Goal: Check status: Check status

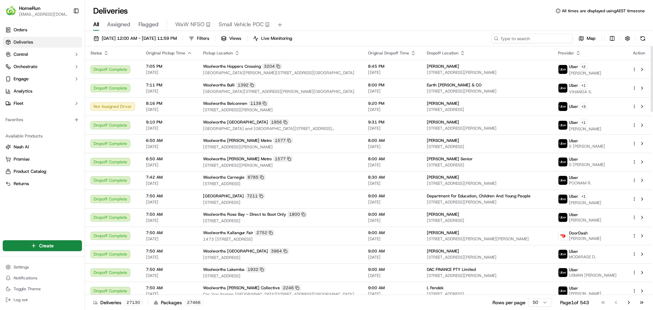
click at [539, 38] on input at bounding box center [532, 39] width 82 height 10
paste input "269949982"
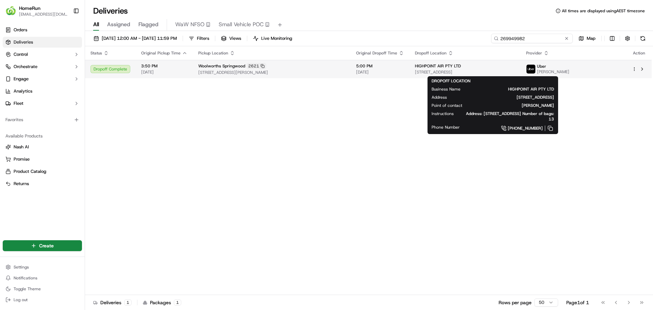
type input "269949982"
click at [465, 74] on span "[STREET_ADDRESS]" at bounding box center [465, 71] width 100 height 5
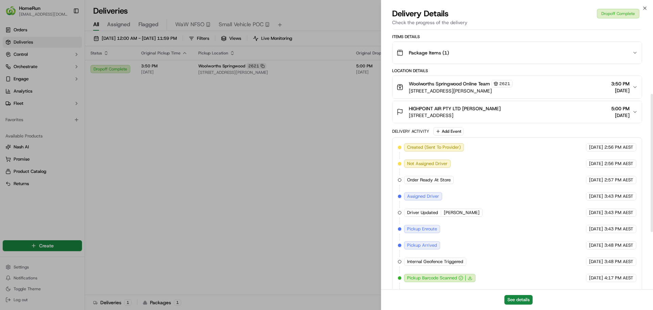
scroll to position [61, 0]
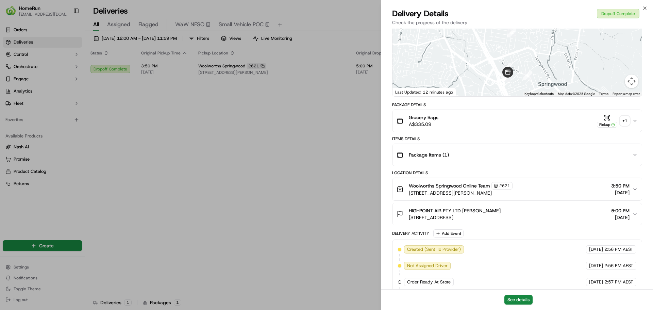
click at [631, 156] on div "Package Items ( 1 )" at bounding box center [515, 155] width 236 height 14
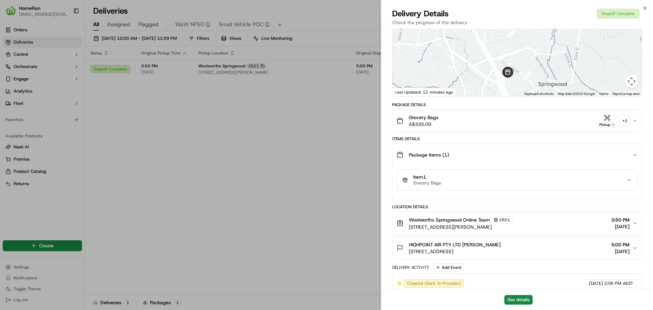
click at [630, 184] on button "Item 1 Grocery Bags" at bounding box center [517, 180] width 241 height 20
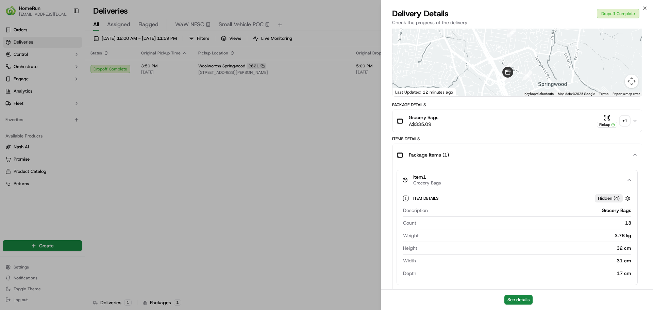
click at [630, 184] on button "Item 1 Grocery Bags" at bounding box center [517, 180] width 241 height 20
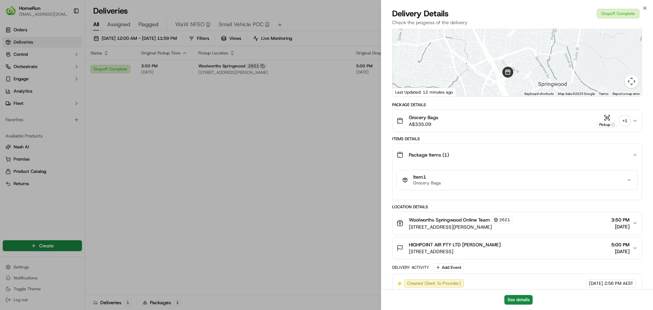
click at [637, 153] on icon "button" at bounding box center [635, 154] width 5 height 5
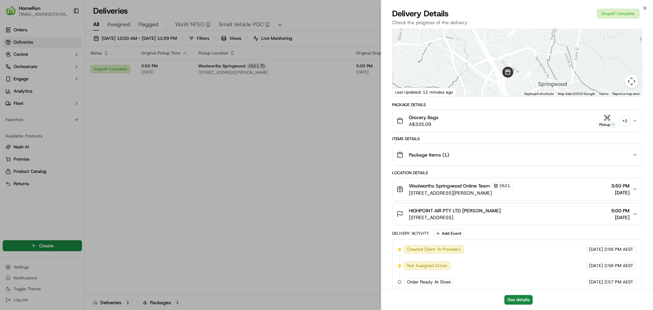
click at [625, 117] on div "+ 1" at bounding box center [625, 121] width 10 height 10
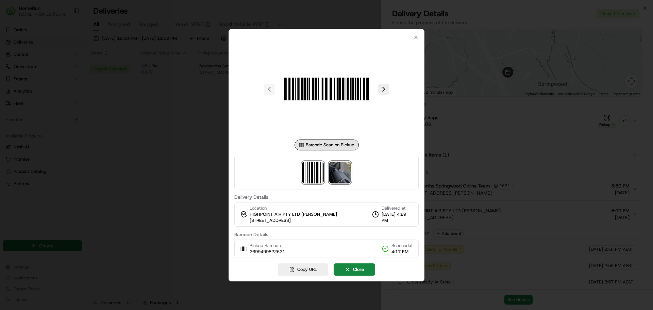
click at [347, 176] on img at bounding box center [340, 173] width 22 height 22
click at [482, 166] on div at bounding box center [326, 155] width 653 height 310
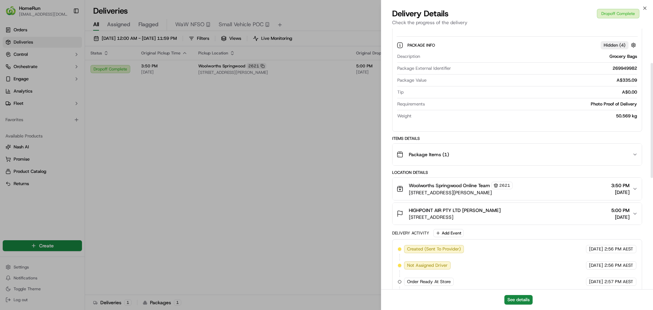
scroll to position [163, 0]
